Goal: Task Accomplishment & Management: Manage account settings

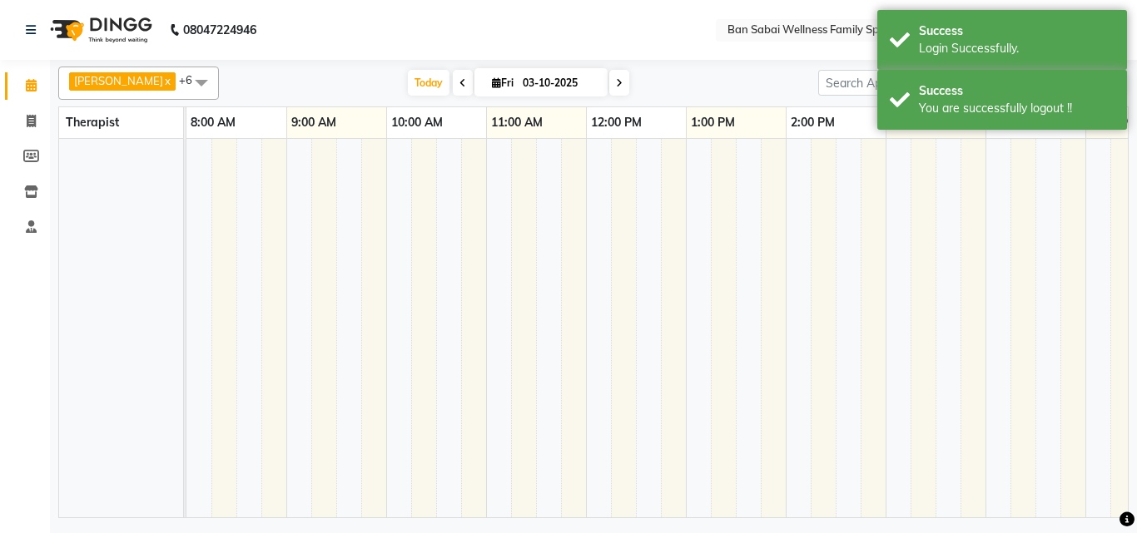
select select "en"
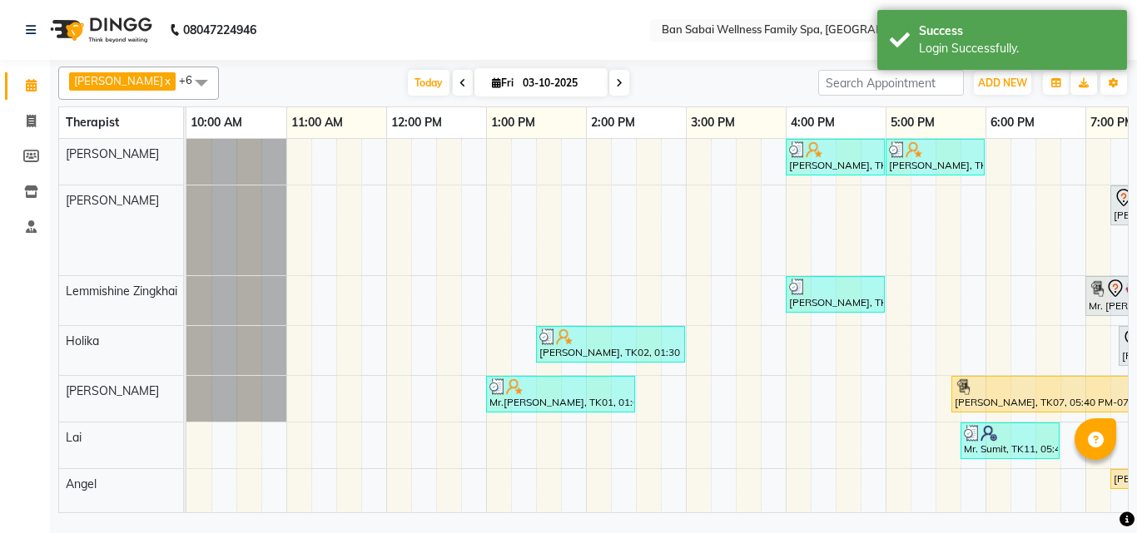
click at [526, 22] on nav "08047224946 Select Location × Ban Sabai Wellness Family Spa, Kalyani Nagar Defa…" at bounding box center [568, 30] width 1137 height 60
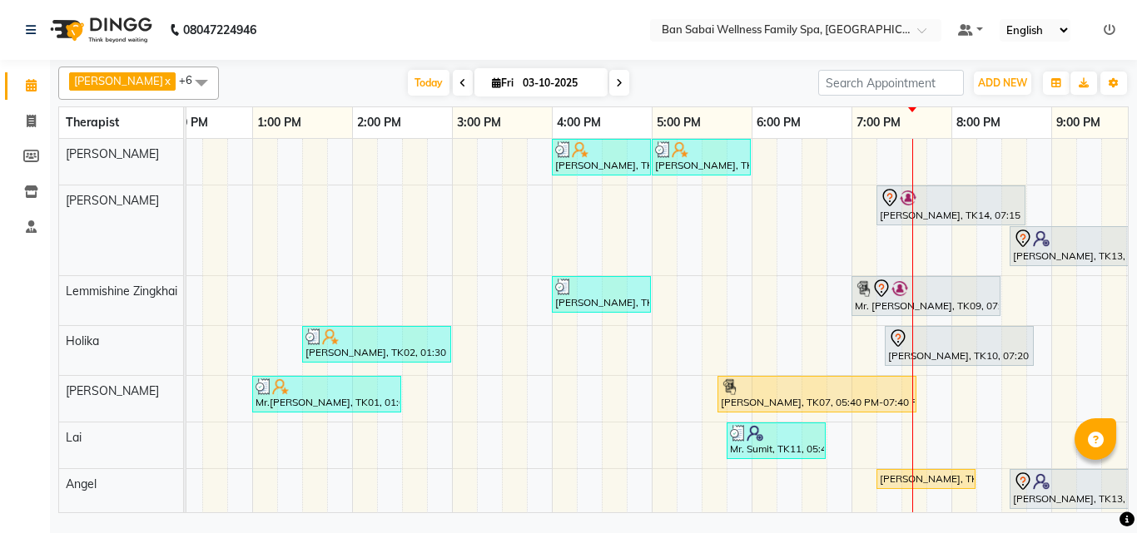
scroll to position [0, 277]
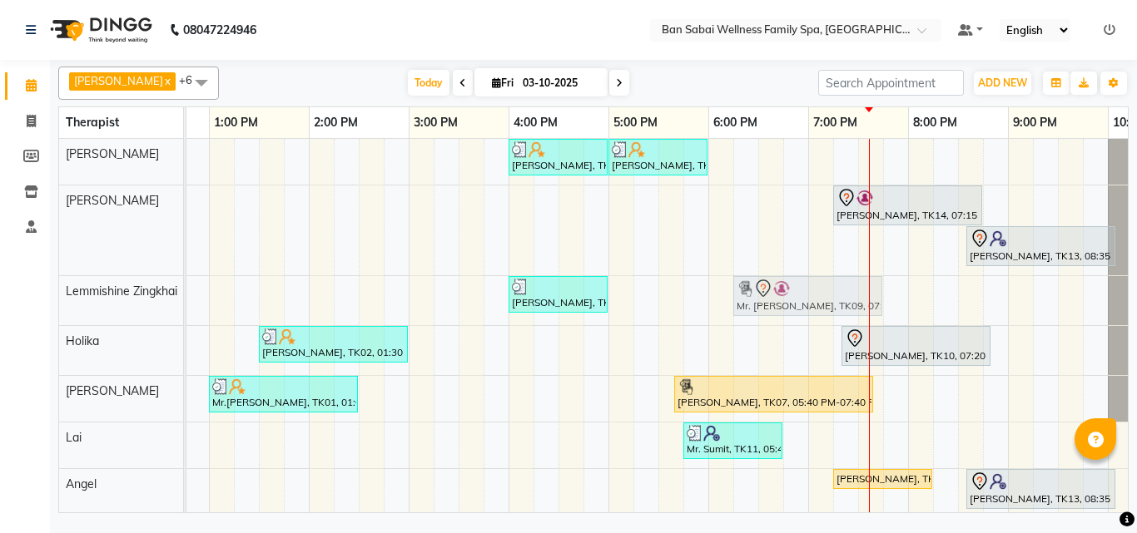
drag, startPoint x: 813, startPoint y: 295, endPoint x: 728, endPoint y: 300, distance: 85.0
click at [728, 300] on div "[PERSON_NAME], TK05, 04:00 PM-05:00 PM, Thai/Dry/Sports Massage(Strong Pressure…" at bounding box center [558, 328] width 1298 height 379
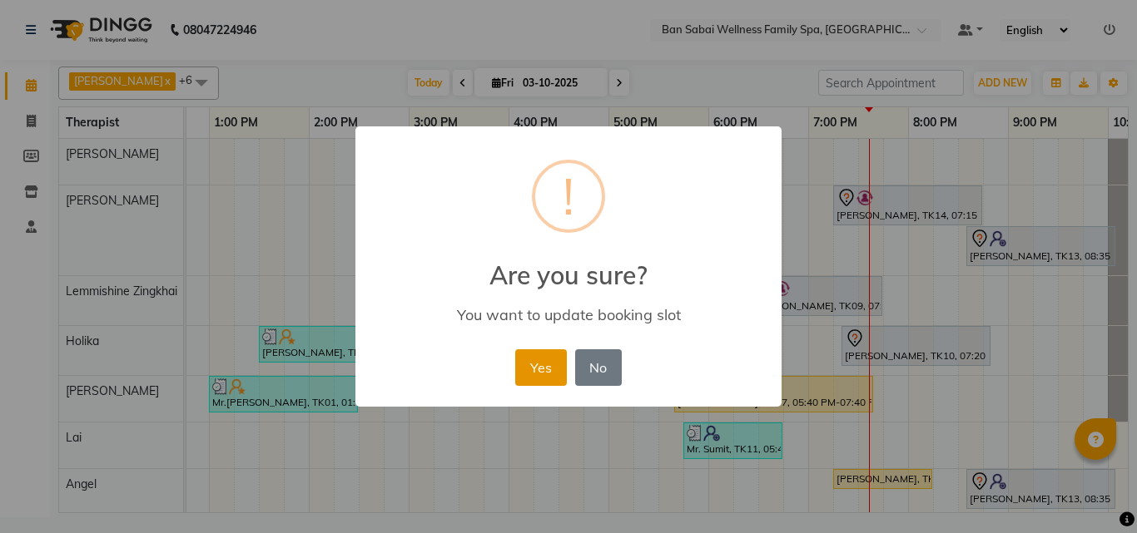
click at [539, 362] on button "Yes" at bounding box center [540, 367] width 51 height 37
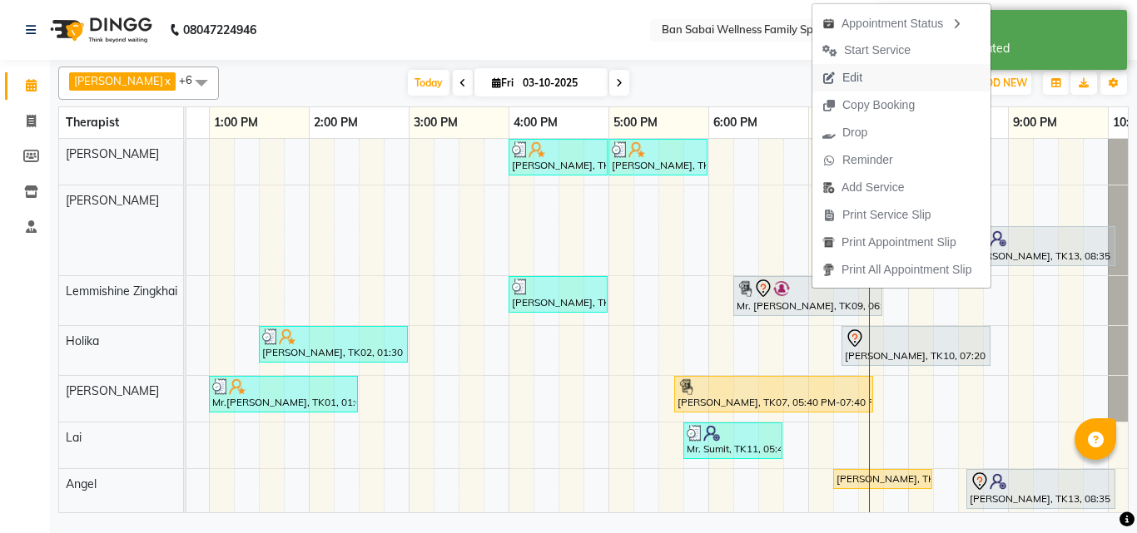
click at [860, 74] on span "Edit" at bounding box center [852, 77] width 20 height 17
select select "tentative"
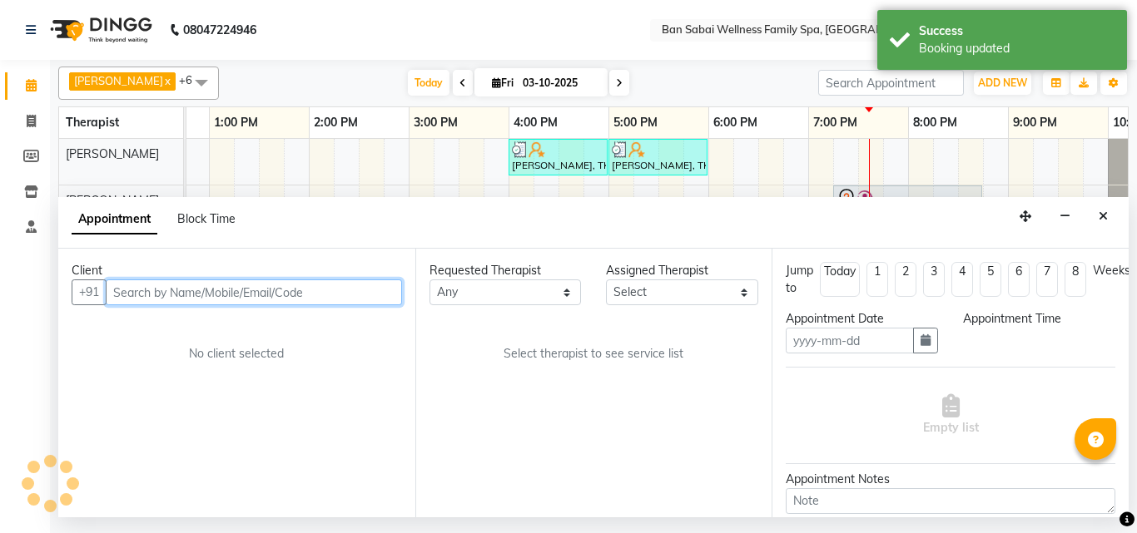
type input "03-10-2025"
select select "78551"
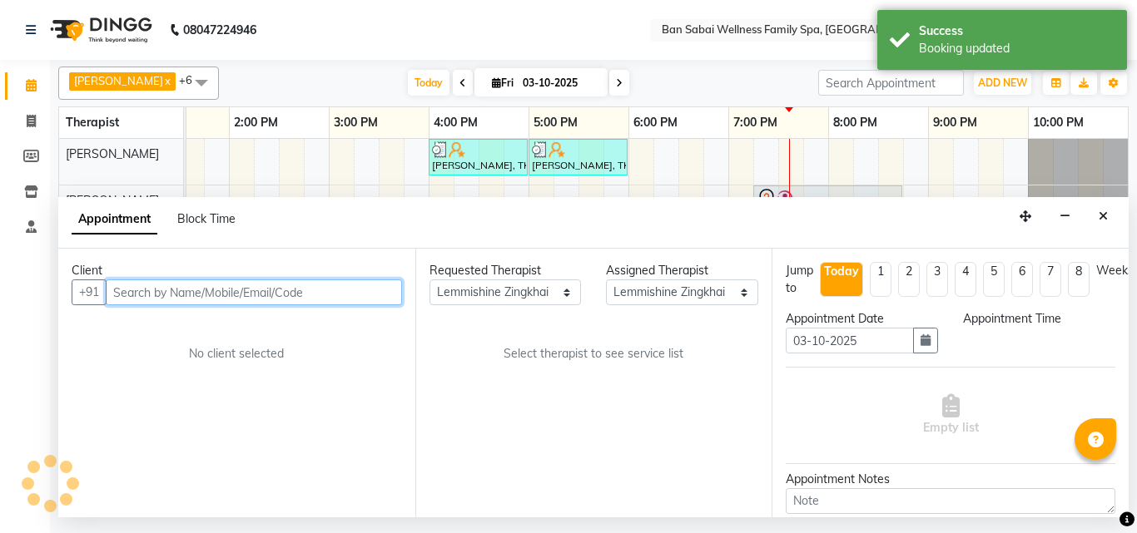
select select "1095"
select select "4132"
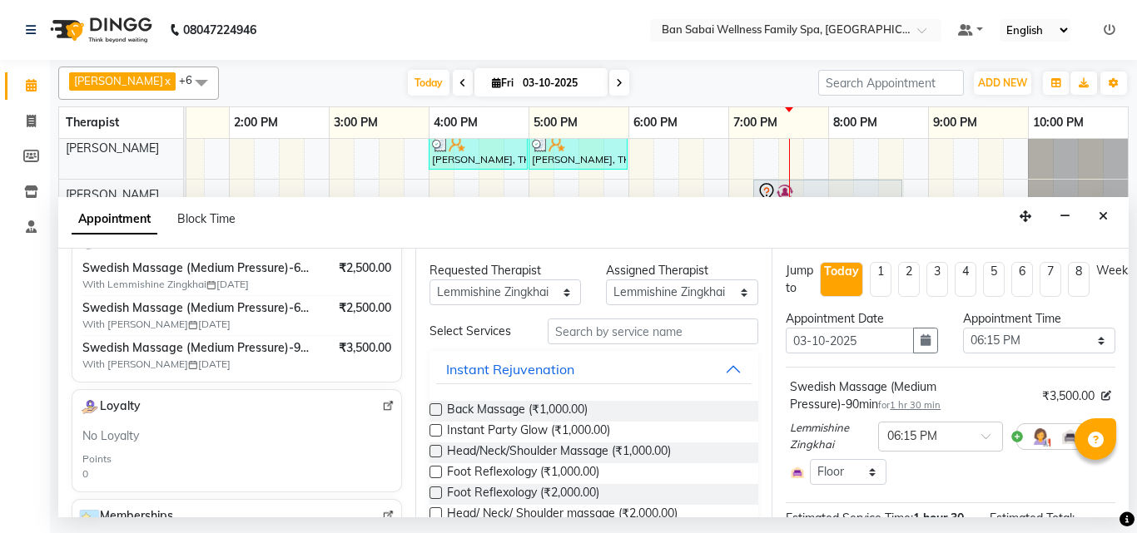
scroll to position [0, 0]
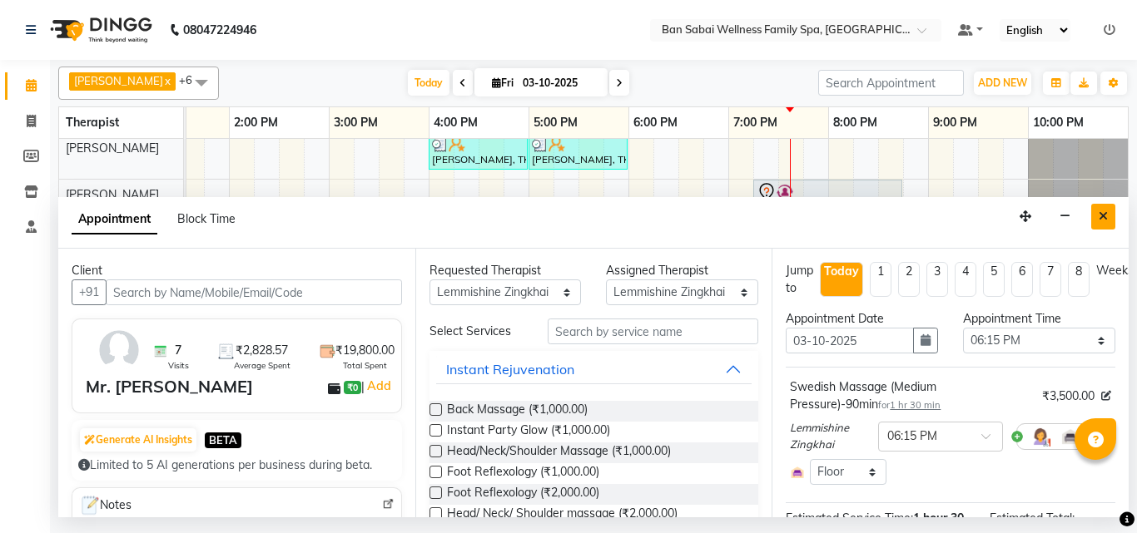
click at [1103, 221] on icon "Close" at bounding box center [1102, 217] width 9 height 12
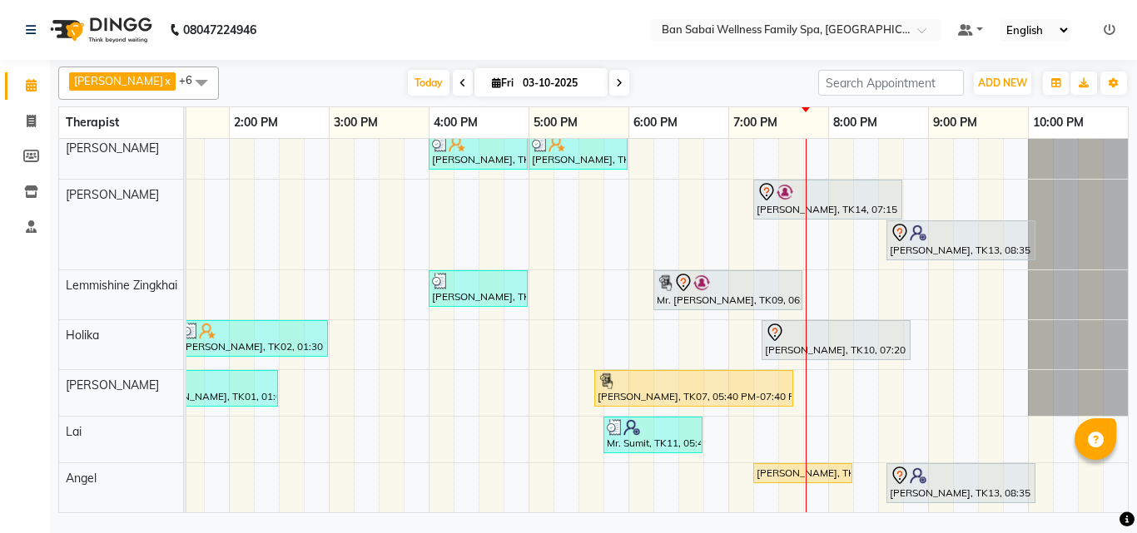
click at [1104, 27] on icon at bounding box center [1109, 30] width 12 height 12
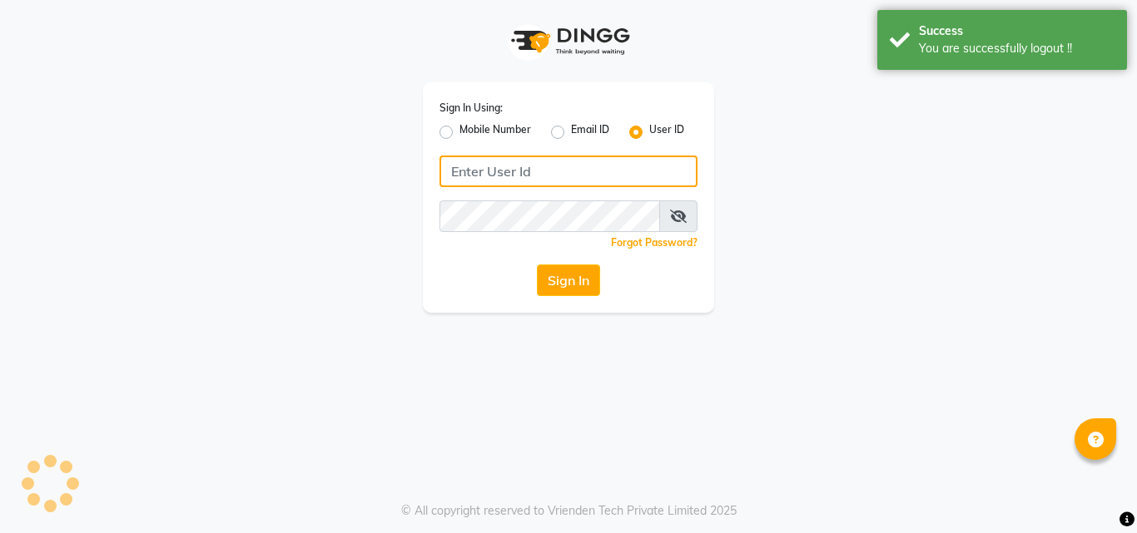
type input "8208652497"
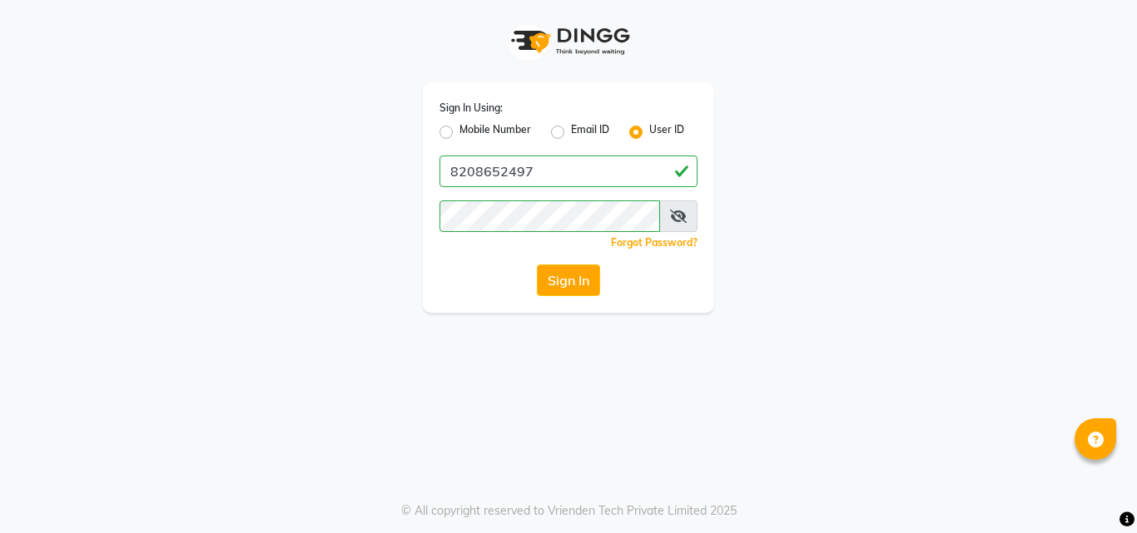
click at [485, 126] on label "Mobile Number" at bounding box center [495, 132] width 72 height 20
click at [470, 126] on input "Mobile Number" at bounding box center [464, 127] width 11 height 11
radio input "true"
radio input "false"
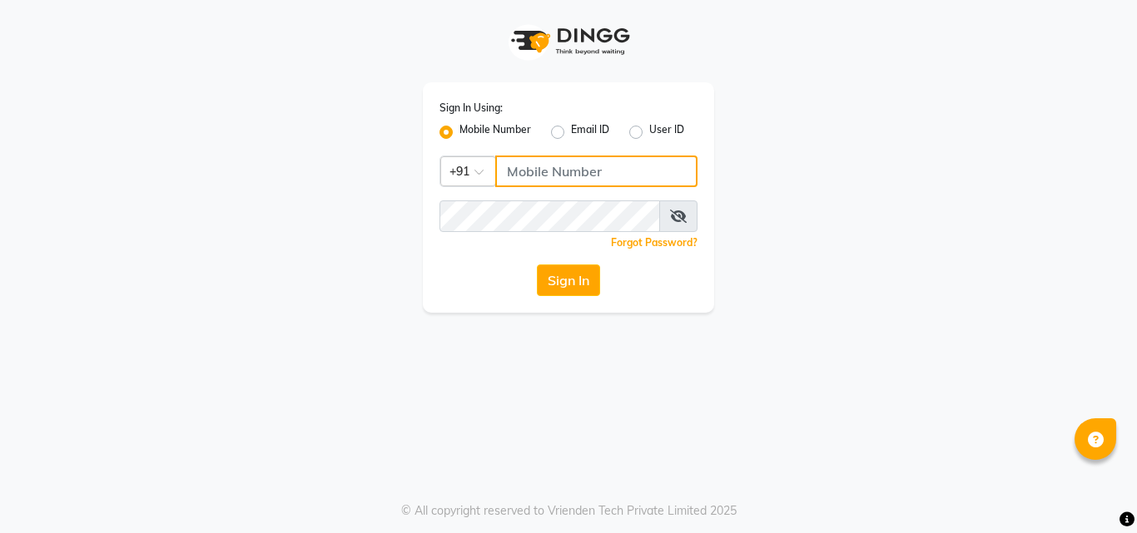
click at [567, 173] on input "Username" at bounding box center [596, 172] width 202 height 32
type input "7507461684"
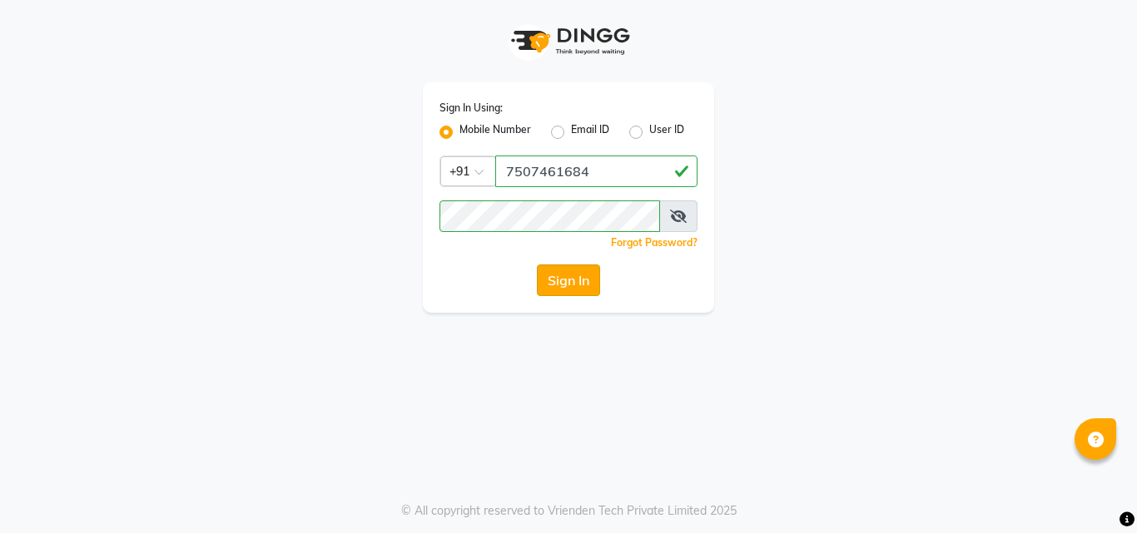
click at [572, 276] on button "Sign In" at bounding box center [568, 281] width 63 height 32
